Goal: Task Accomplishment & Management: Complete application form

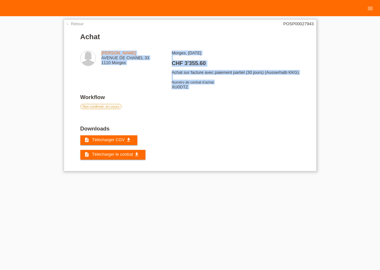
drag, startPoint x: 101, startPoint y: 55, endPoint x: 234, endPoint y: 92, distance: 137.6
click at [234, 92] on div "ELVIRE CUKAJ AVENUE DE CHANEL 33 1110 Morges Morges, 24.09.2025 CHF 3'355.60" at bounding box center [189, 72] width 219 height 44
copy div "ELVIRE CUKAJ AVENUE DE CHANEL 33 1110 Morges Morges, 24.09.2025 CHF 3'355.60 Ac…"
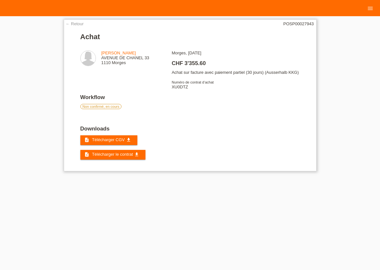
click at [188, 127] on div "← Retour POSP00027943 Achat ELVIRE CUKAJ AVENUE DE CHANEL 33 1110 Morges CHF 3'…" at bounding box center [190, 95] width 252 height 152
click at [80, 25] on link "← Retour" at bounding box center [75, 23] width 18 height 5
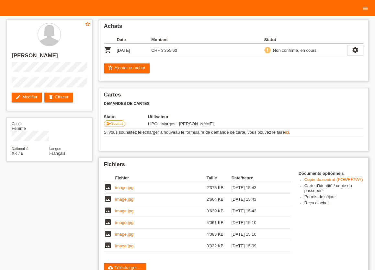
click at [123, 190] on link "image.jpg" at bounding box center [124, 187] width 18 height 5
click at [120, 201] on link "image.jpg" at bounding box center [124, 199] width 18 height 5
click at [128, 213] on link "image.jpg" at bounding box center [124, 210] width 18 height 5
click at [128, 225] on link "image.jpg" at bounding box center [124, 222] width 18 height 5
click at [128, 236] on link "image.jpg" at bounding box center [124, 234] width 18 height 5
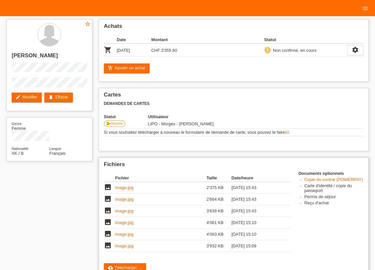
click at [123, 247] on link "image.jpg" at bounding box center [124, 245] width 18 height 5
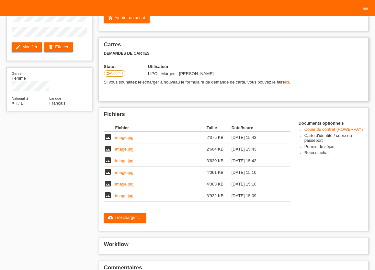
scroll to position [86, 0]
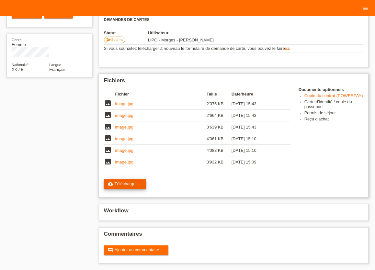
click at [124, 184] on link "cloud_upload Télécharger ..." at bounding box center [125, 184] width 42 height 10
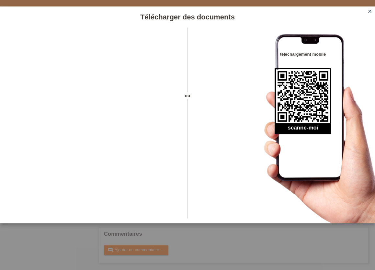
click at [371, 11] on icon "close" at bounding box center [369, 11] width 5 height 5
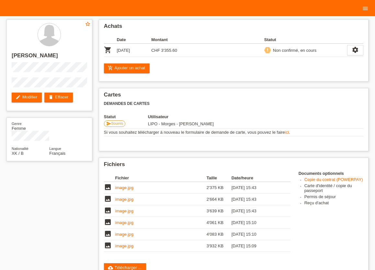
click at [367, 10] on icon "menu" at bounding box center [365, 8] width 6 height 6
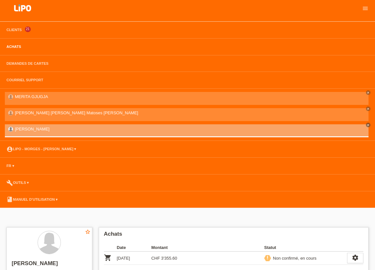
click at [13, 48] on link "Achats" at bounding box center [13, 47] width 21 height 4
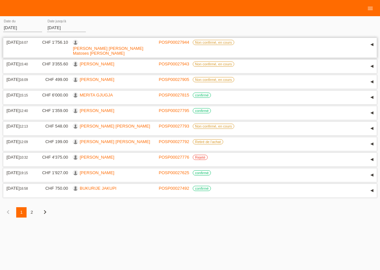
click at [100, 46] on link "[PERSON_NAME] [PERSON_NAME] Matoses [PERSON_NAME]" at bounding box center [108, 51] width 70 height 10
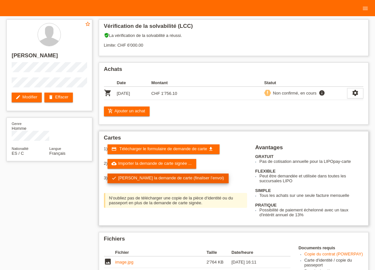
click at [158, 181] on link "check Soumettre la demande de carte (finaliser l’envoi)" at bounding box center [167, 178] width 121 height 10
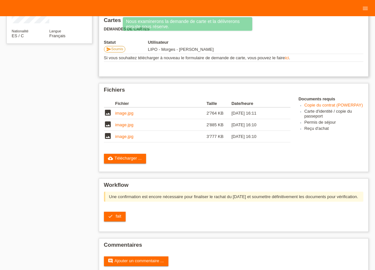
scroll to position [137, 0]
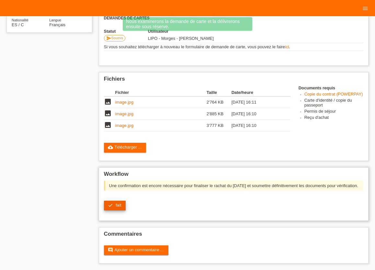
click at [110, 204] on icon "check" at bounding box center [110, 205] width 5 height 5
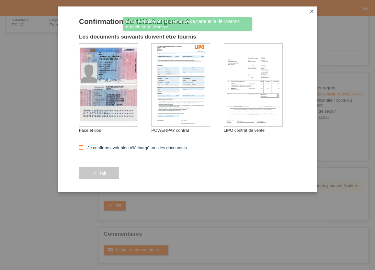
click at [82, 147] on icon at bounding box center [81, 147] width 4 height 4
click at [82, 147] on input "Je confirme avoir bien téléchargé tous les documents." at bounding box center [81, 147] width 4 height 4
checkbox input "true"
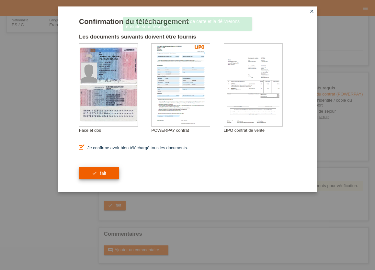
click at [95, 172] on button "check fait" at bounding box center [99, 173] width 40 height 12
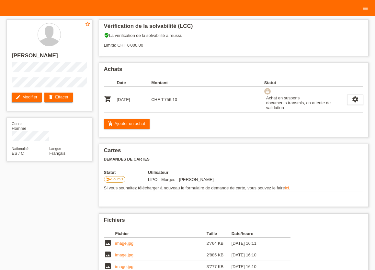
click at [34, 192] on div "star_border [PERSON_NAME] edit Modifier delete Effacer Genre Homme Nationalité …" at bounding box center [187, 183] width 368 height 335
click at [11, 55] on div "star_border [PERSON_NAME] edit Modifier delete Effacer" at bounding box center [49, 65] width 86 height 92
click at [74, 93] on div "star_border [PERSON_NAME] edit Modifier delete Effacer" at bounding box center [49, 65] width 86 height 92
copy div "[PERSON_NAME]"
